Goal: Task Accomplishment & Management: Use online tool/utility

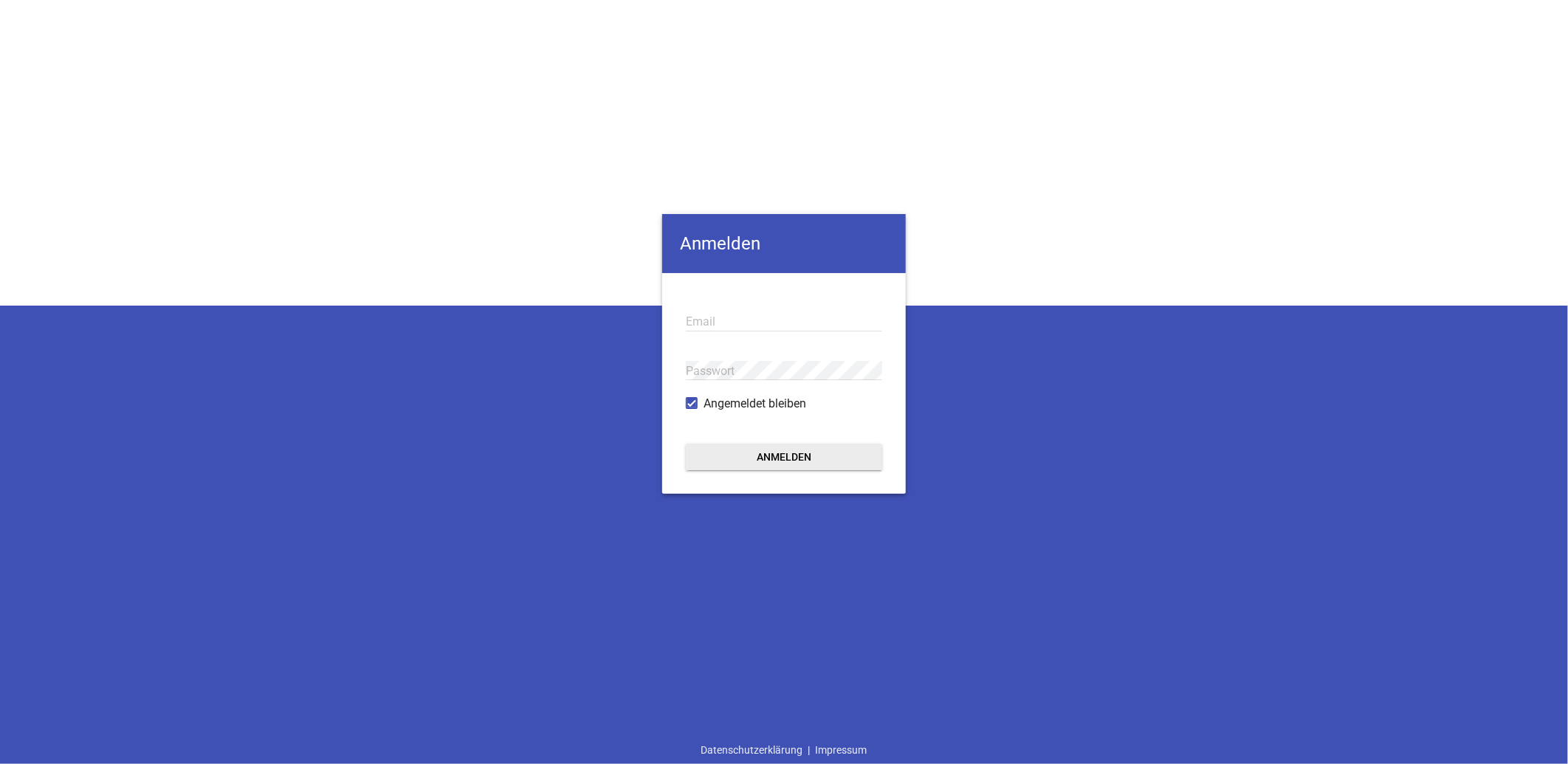
type input "info@landtechnik-lorch.de"
click at [791, 459] on button "Anmelden" at bounding box center [783, 456] width 196 height 27
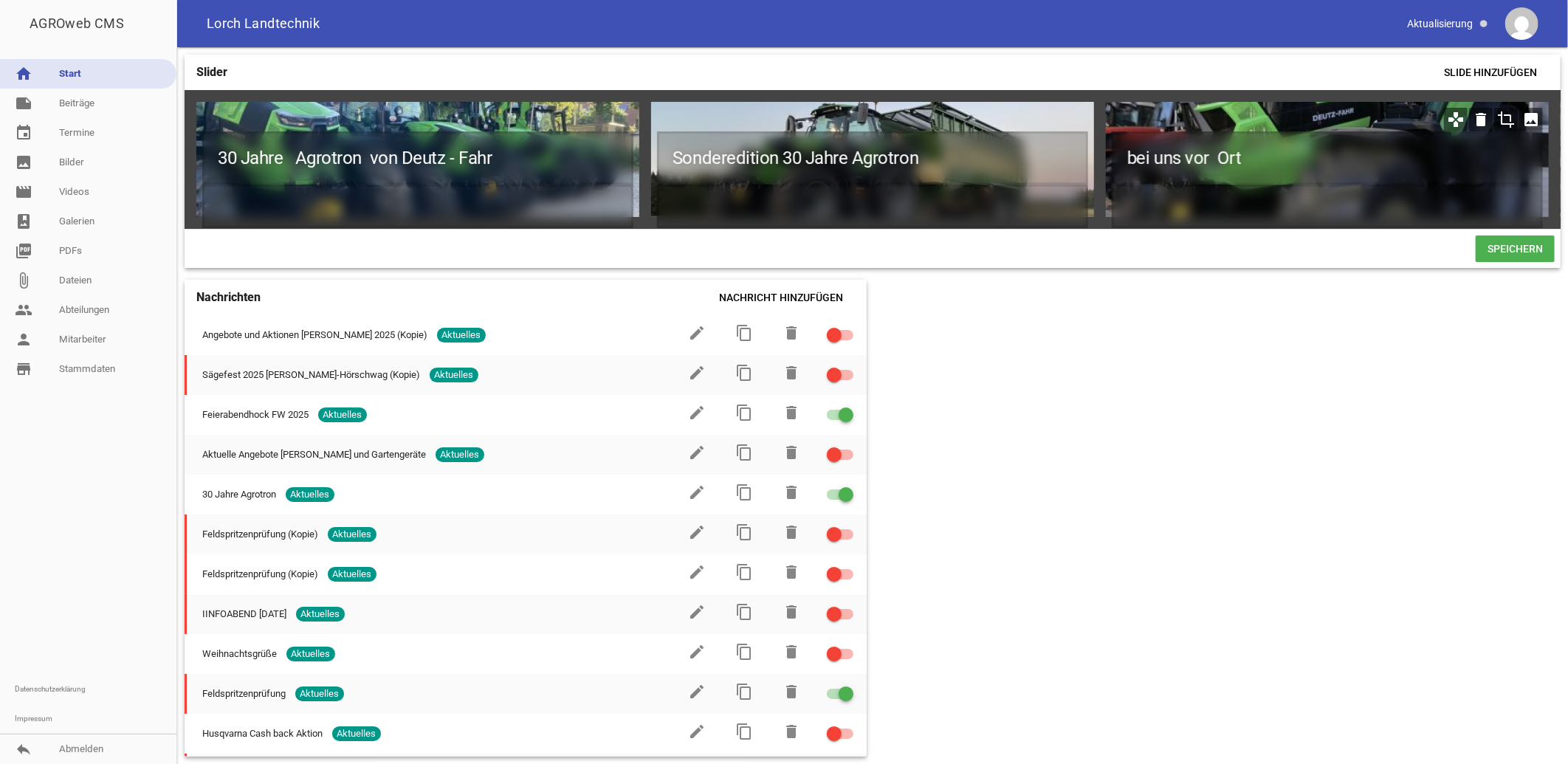
click at [1532, 121] on icon "image" at bounding box center [1531, 119] width 23 height 23
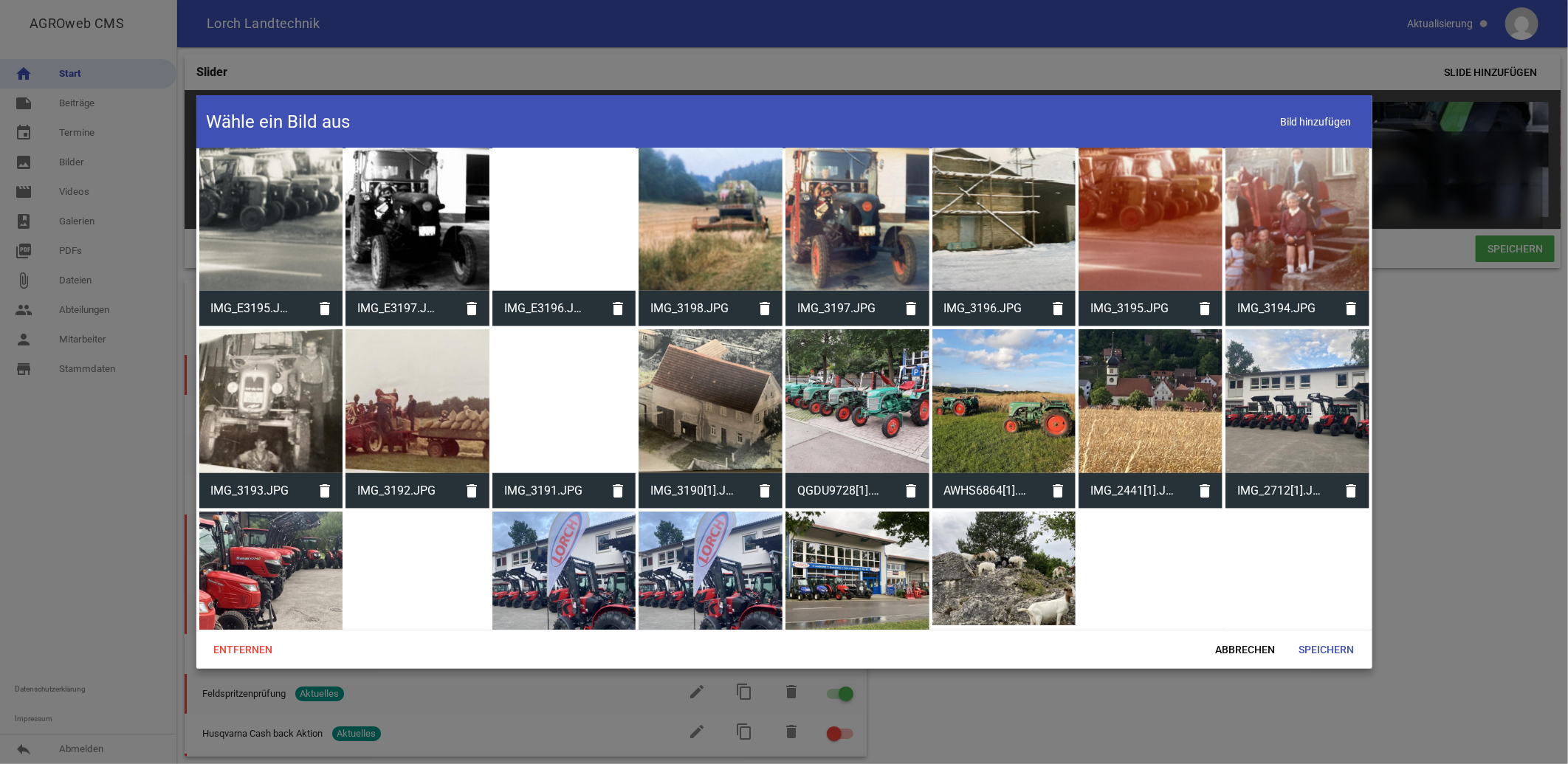
scroll to position [926, 0]
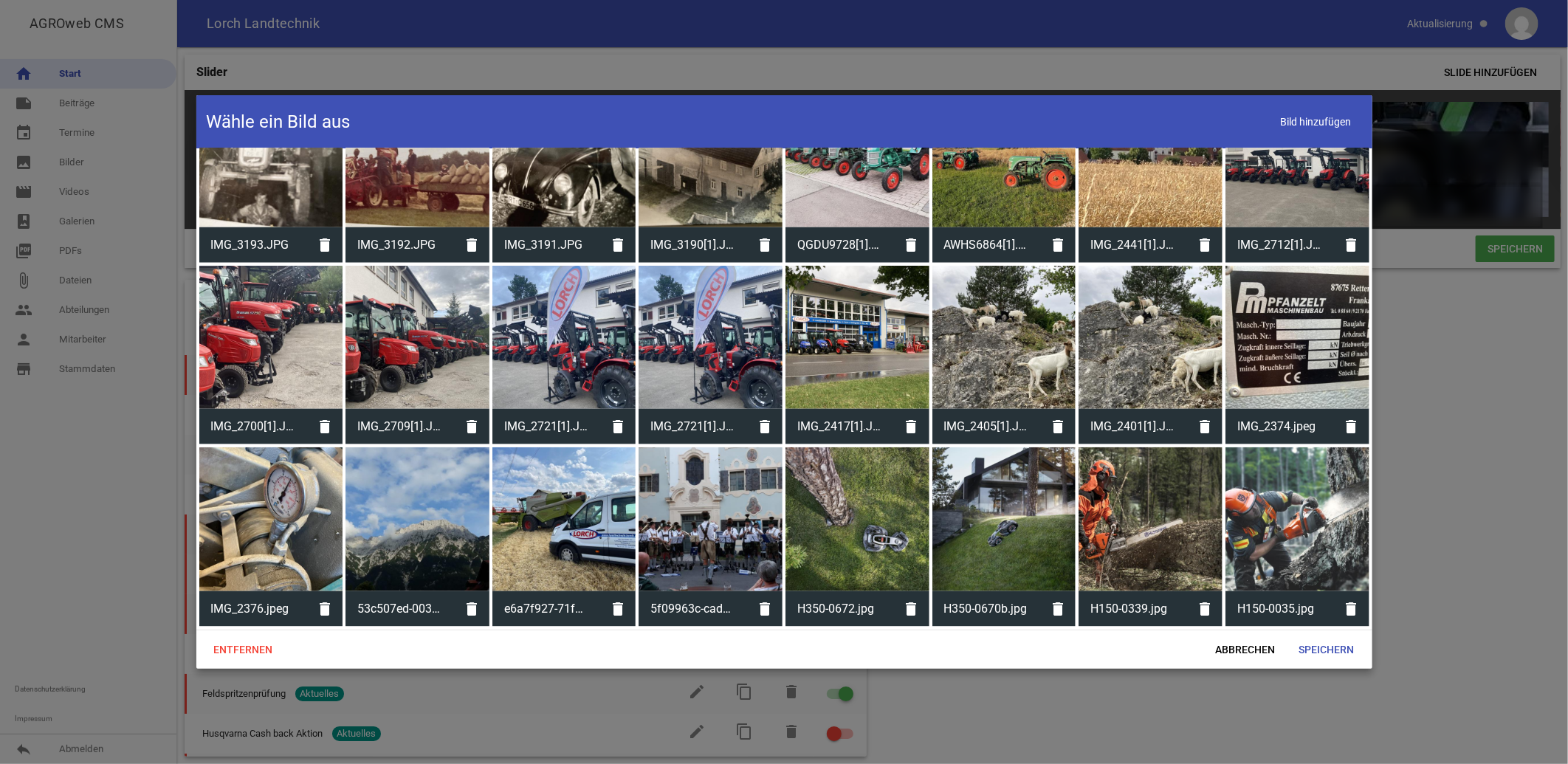
click at [1033, 337] on div at bounding box center [1004, 337] width 144 height 144
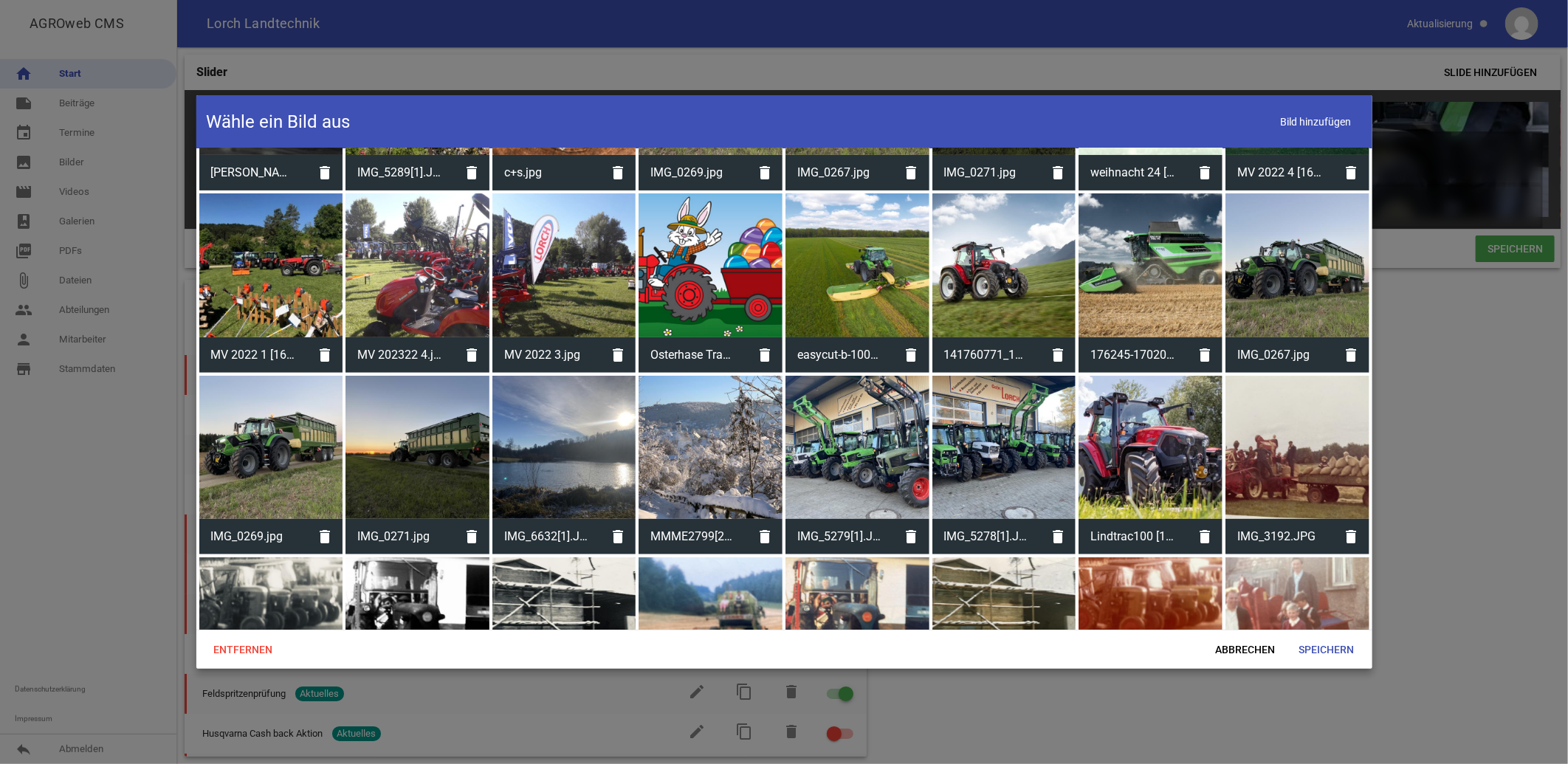
scroll to position [0, 0]
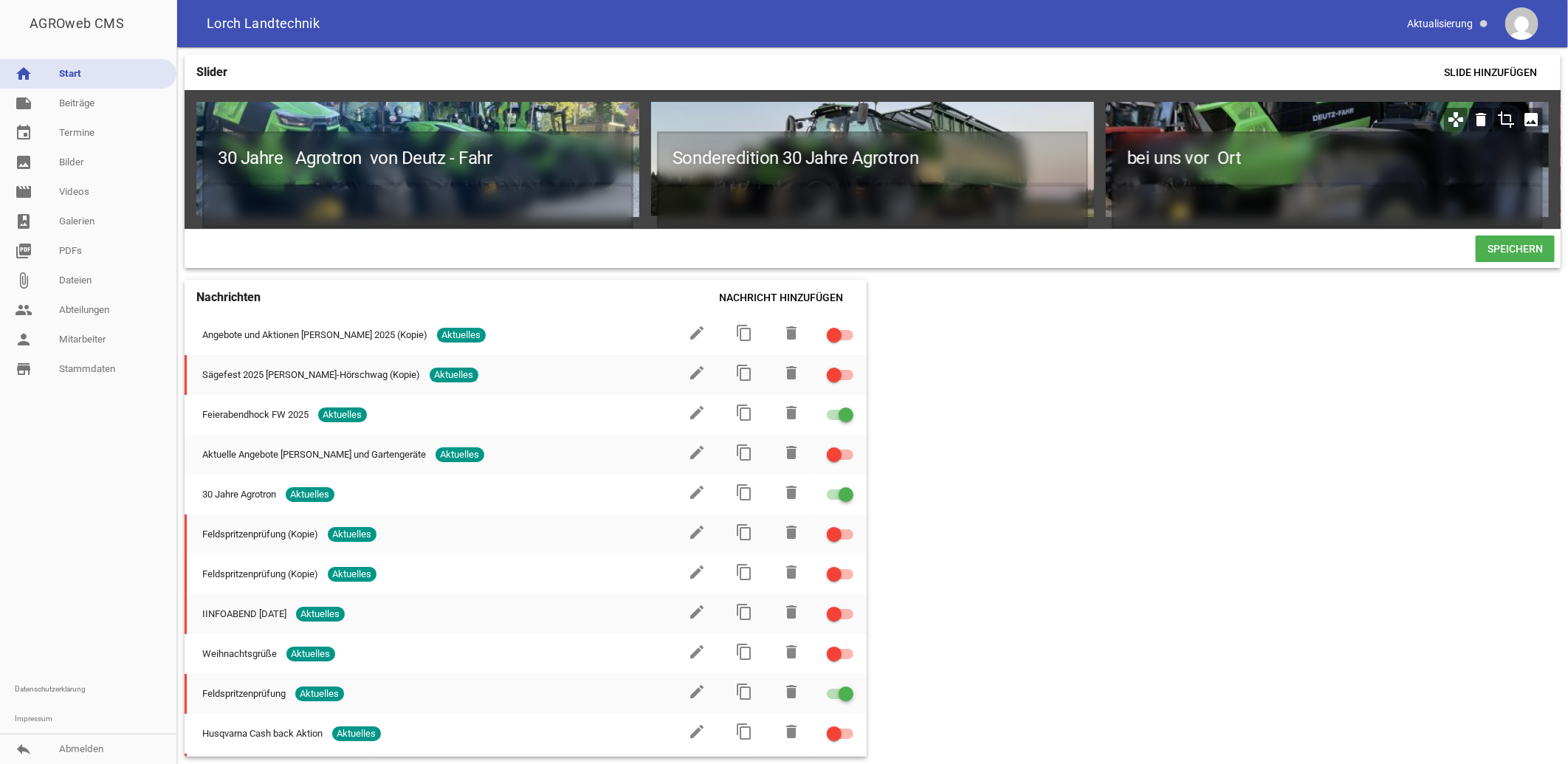
click at [1533, 120] on icon "image" at bounding box center [1531, 119] width 23 height 23
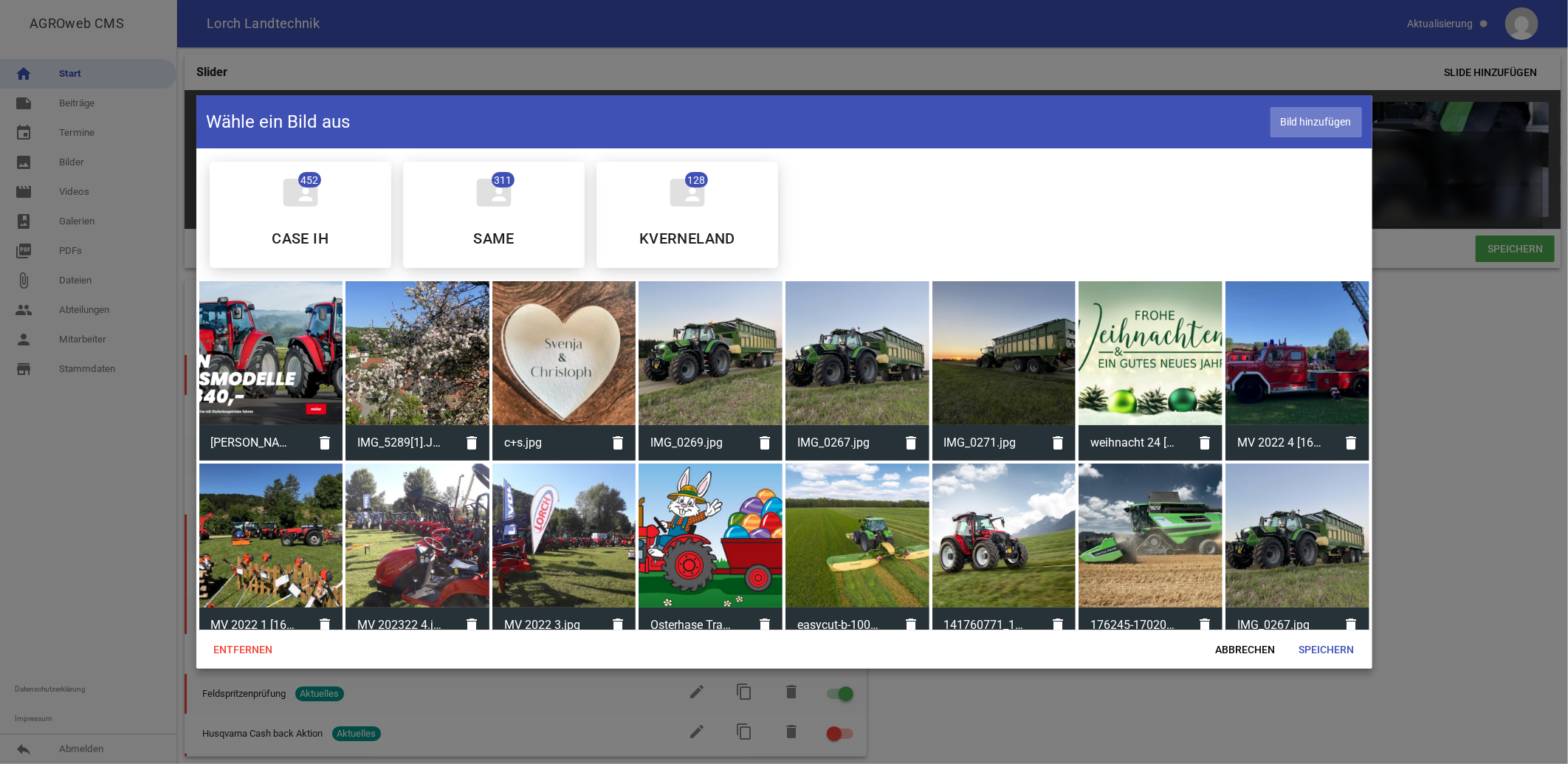
click at [1317, 120] on span "Bild hinzufügen" at bounding box center [1316, 122] width 91 height 31
